Goal: Transaction & Acquisition: Download file/media

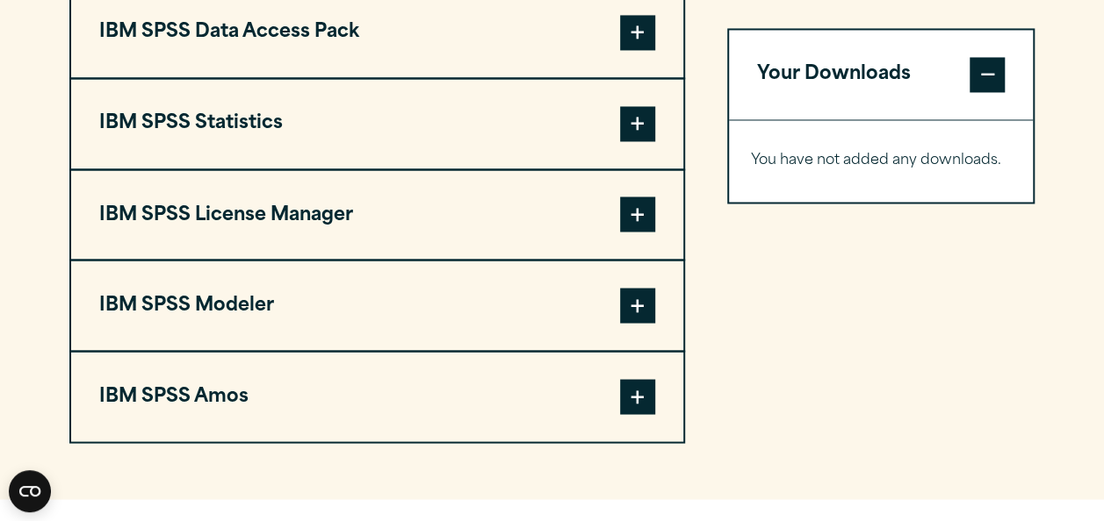
scroll to position [1420, 0]
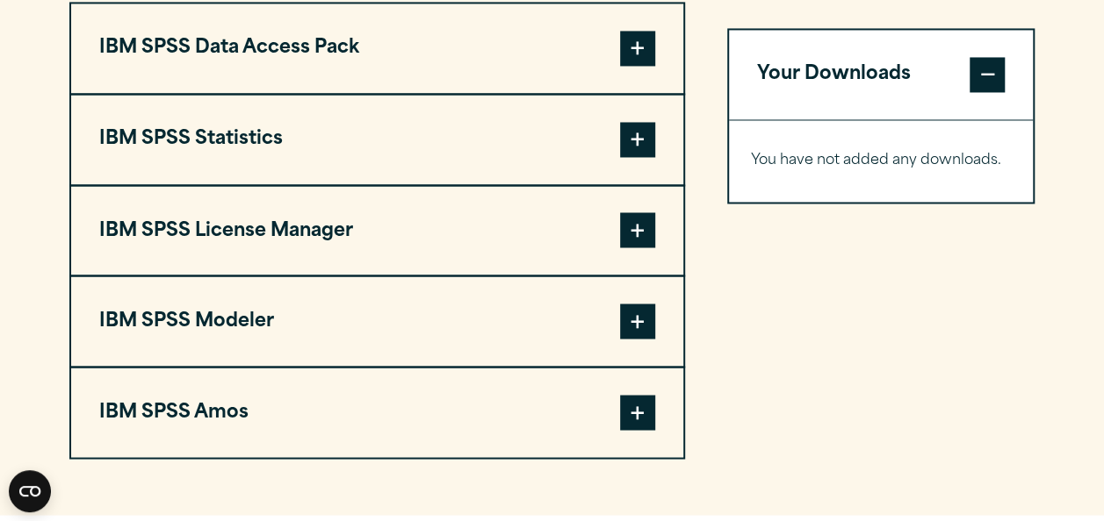
click at [921, 309] on div "Your Downloads You have not added any downloads. Download 0 Items" at bounding box center [881, 230] width 308 height 457
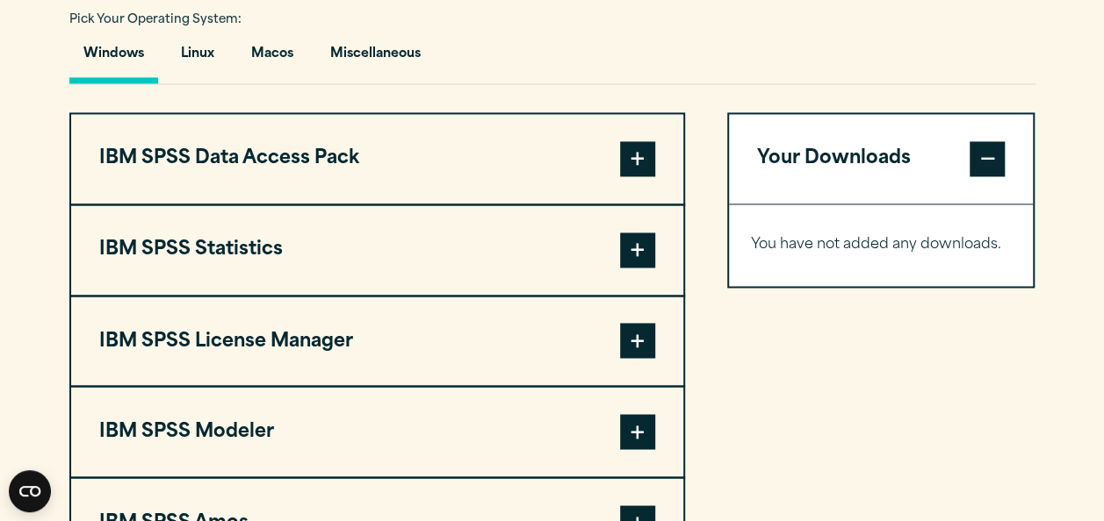
scroll to position [1315, 0]
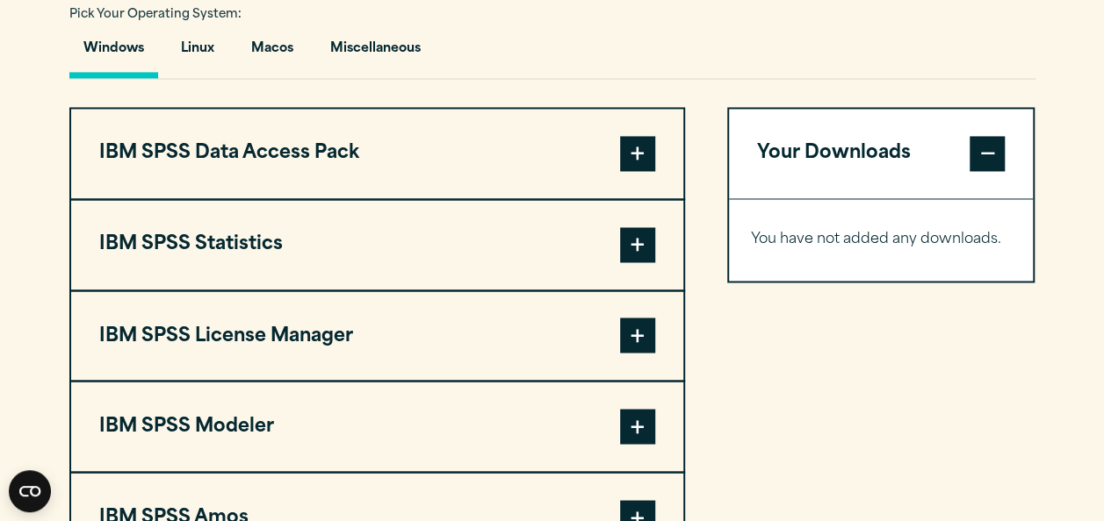
click at [642, 255] on span at bounding box center [637, 244] width 35 height 35
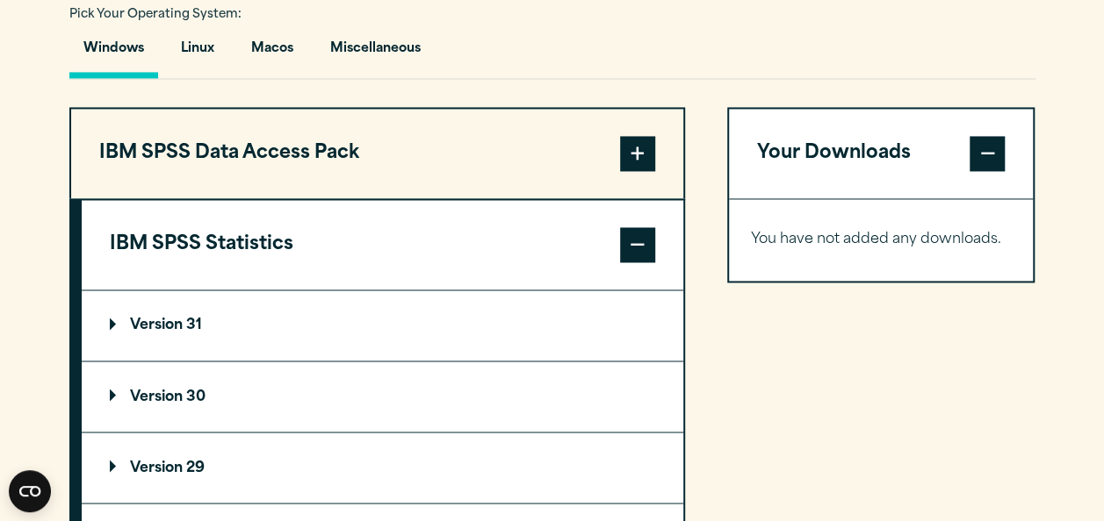
click at [186, 393] on p "Version 30" at bounding box center [158, 397] width 96 height 14
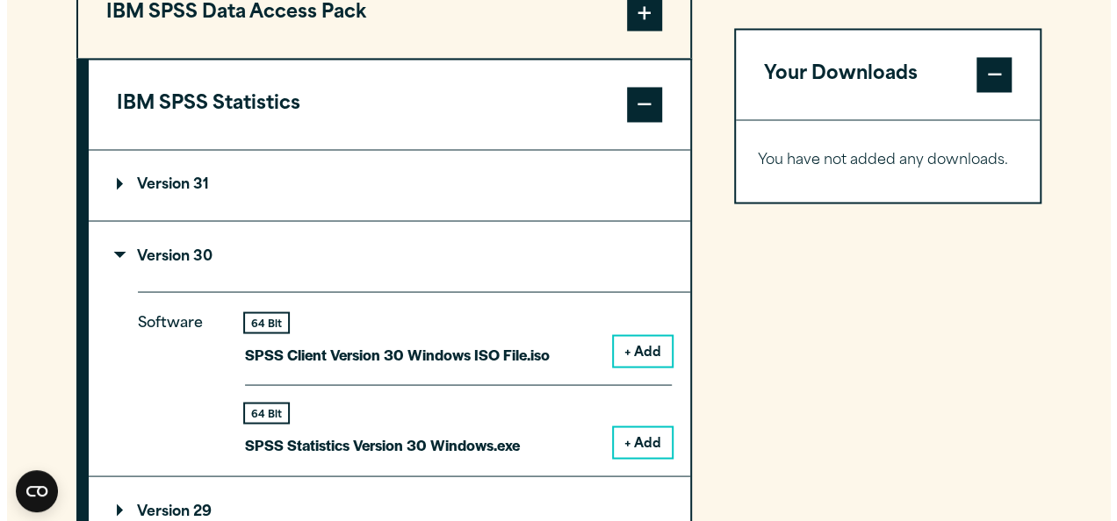
scroll to position [1491, 0]
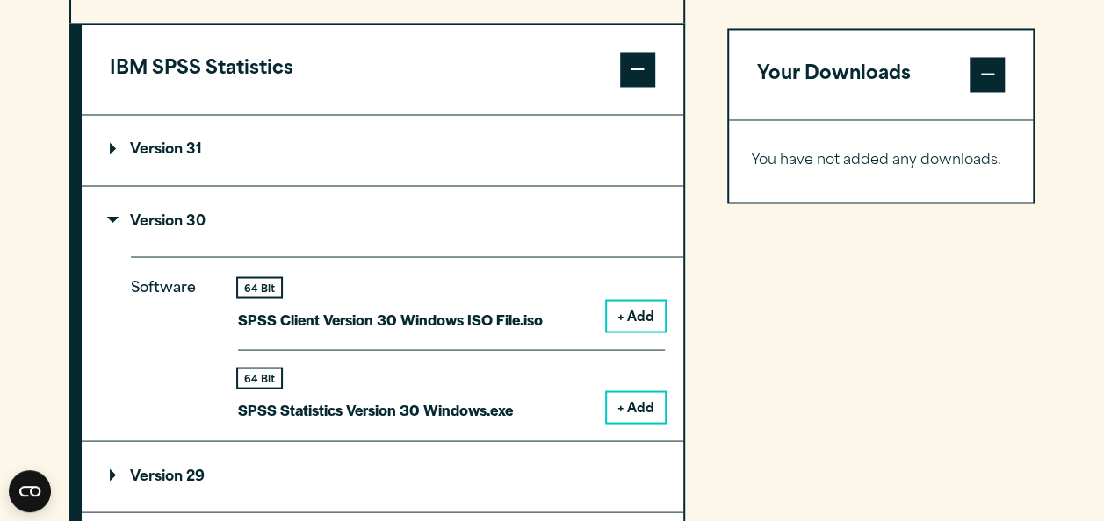
click at [460, 380] on div "64 Bit" at bounding box center [375, 378] width 275 height 18
click at [667, 411] on div "Software 64 Bit SPSS Client Version 30 Windows ISO File.iso + Add 64 Bit + Add" at bounding box center [407, 348] width 552 height 184
click at [646, 409] on button "+ Add" at bounding box center [636, 407] width 58 height 30
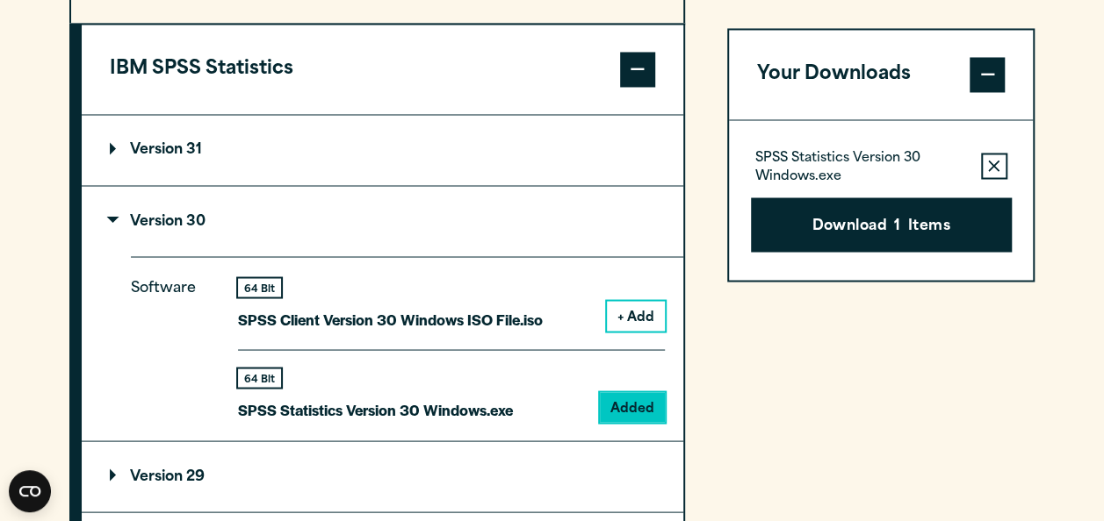
click at [349, 371] on div "64 Bit" at bounding box center [375, 378] width 275 height 18
click at [253, 372] on div "64 Bit" at bounding box center [259, 378] width 43 height 18
click at [760, 388] on div "Your Downloads SPSS Statistics Version 30 Windows.exe Remove this item from you…" at bounding box center [881, 466] width 308 height 1069
click at [876, 238] on button "Download 1 Items" at bounding box center [881, 225] width 261 height 54
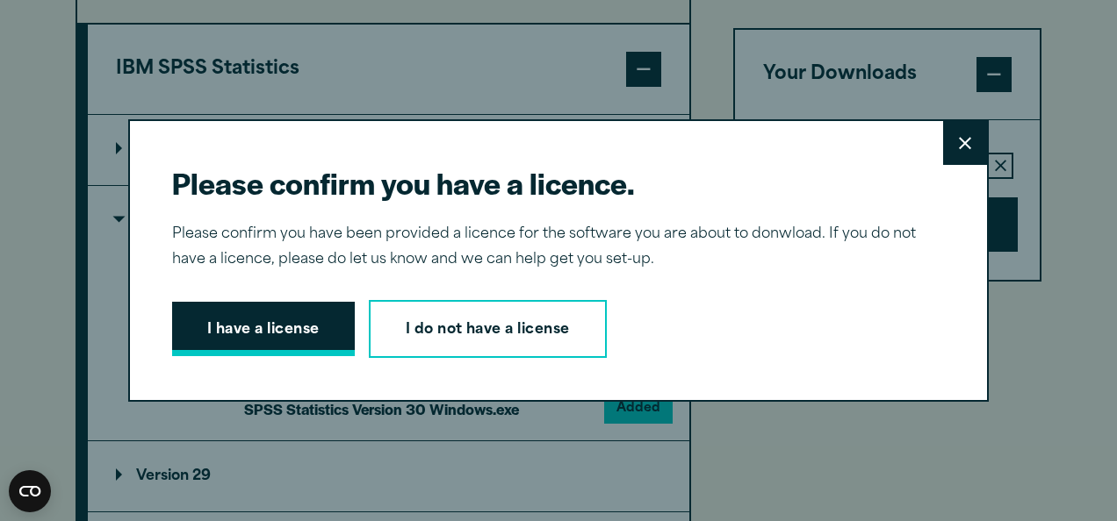
click at [232, 337] on button "I have a license" at bounding box center [263, 329] width 183 height 54
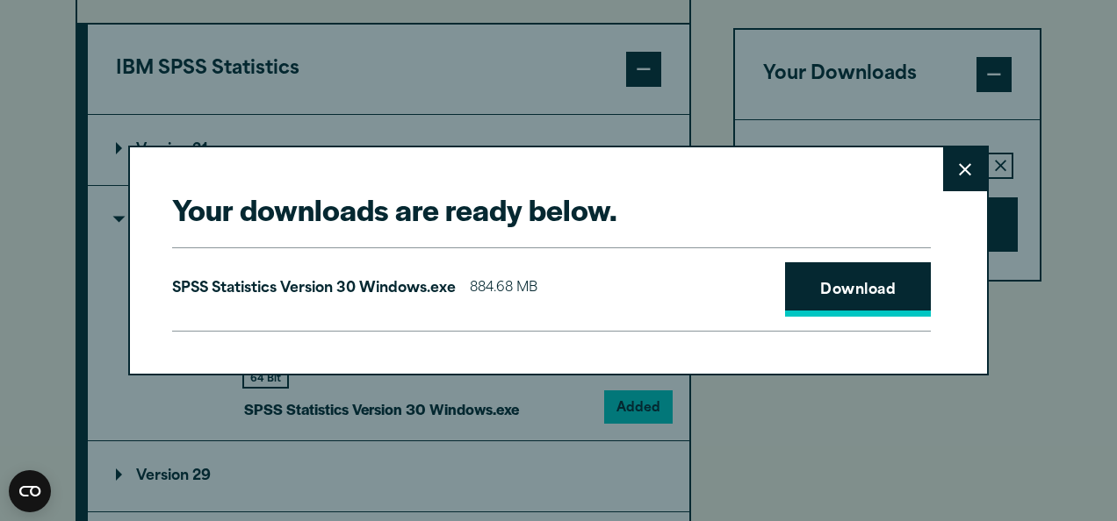
click at [816, 291] on link "Download" at bounding box center [858, 290] width 146 height 54
